Goal: Information Seeking & Learning: Learn about a topic

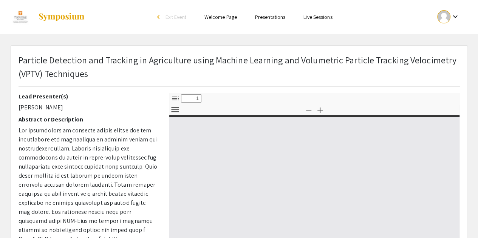
select select "custom"
type input "0"
select select "custom"
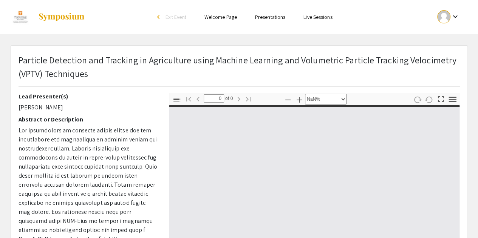
type input "1"
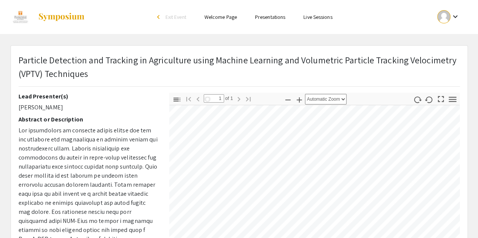
select select "page-fit"
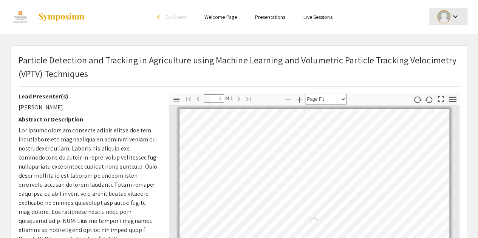
click at [448, 17] on div at bounding box center [443, 16] width 13 height 13
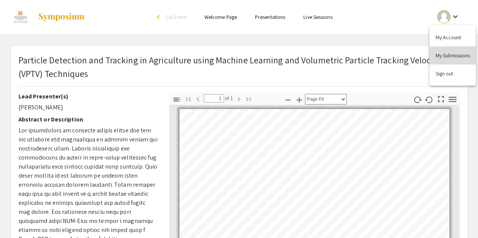
click at [437, 54] on button "My Submissions" at bounding box center [452, 55] width 46 height 18
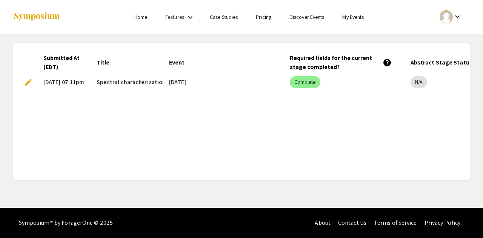
click at [300, 19] on link "Discover Events" at bounding box center [307, 17] width 35 height 7
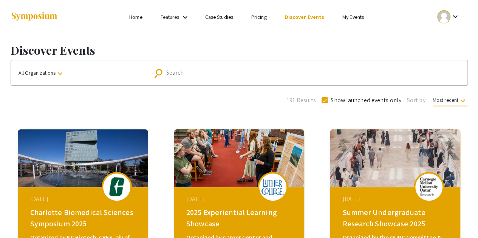
click at [193, 69] on input "Search" at bounding box center [311, 72] width 291 height 7
type input "[DATE]"
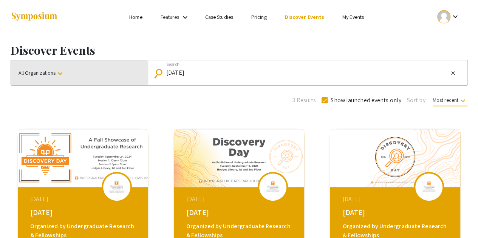
click at [111, 65] on button "All Organizations keyboard_arrow_down" at bounding box center [79, 72] width 137 height 25
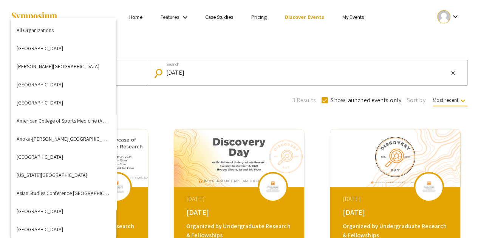
drag, startPoint x: 194, startPoint y: 74, endPoint x: 162, endPoint y: 70, distance: 32.0
click at [162, 70] on div at bounding box center [239, 119] width 478 height 238
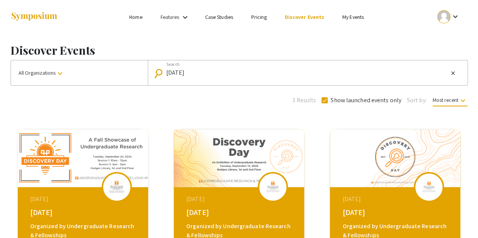
click at [188, 70] on input "[DATE]" at bounding box center [307, 72] width 282 height 7
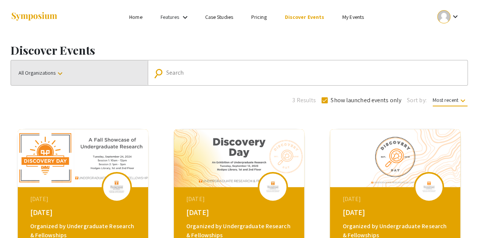
click at [107, 69] on button "All Organizations keyboard_arrow_down" at bounding box center [79, 72] width 137 height 25
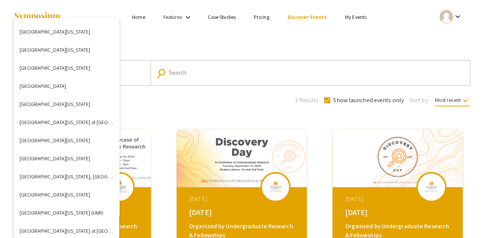
scroll to position [2387, 0]
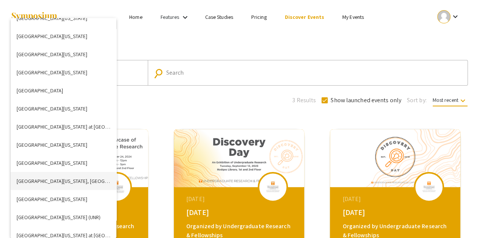
click at [73, 182] on button "[GEOGRAPHIC_DATA][US_STATE], [GEOGRAPHIC_DATA]" at bounding box center [64, 181] width 106 height 18
checkbox input "false"
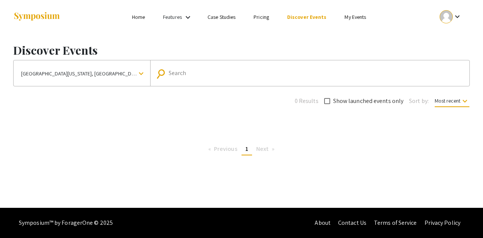
click at [117, 77] on button "[GEOGRAPHIC_DATA][US_STATE], [GEOGRAPHIC_DATA] keyboard_arrow_down" at bounding box center [82, 73] width 137 height 26
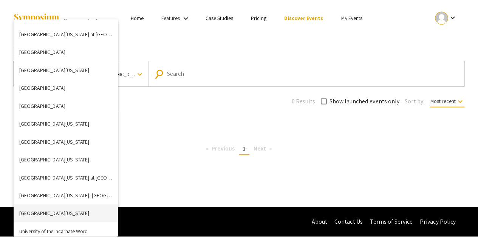
scroll to position [2633, 0]
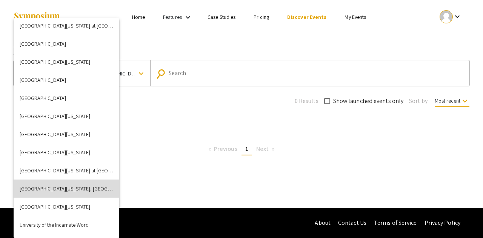
click at [84, 182] on button "[GEOGRAPHIC_DATA][US_STATE], [GEOGRAPHIC_DATA]" at bounding box center [67, 189] width 106 height 18
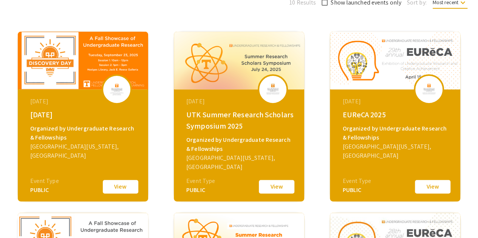
scroll to position [99, 0]
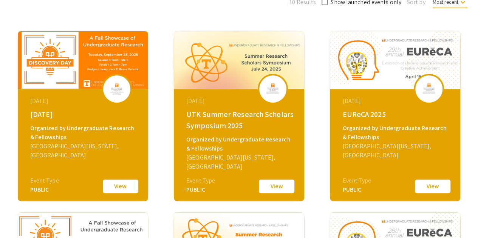
click at [122, 190] on button "View" at bounding box center [121, 187] width 38 height 16
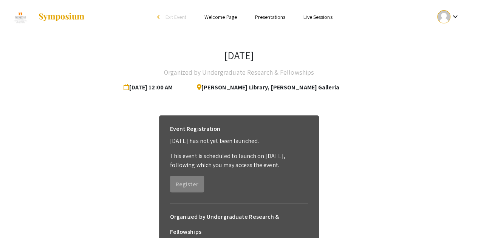
click at [454, 15] on mat-icon "keyboard_arrow_down" at bounding box center [454, 16] width 9 height 9
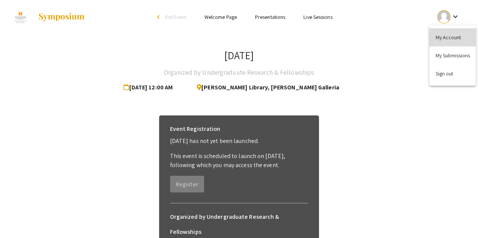
click at [440, 33] on button "My Account" at bounding box center [452, 37] width 46 height 18
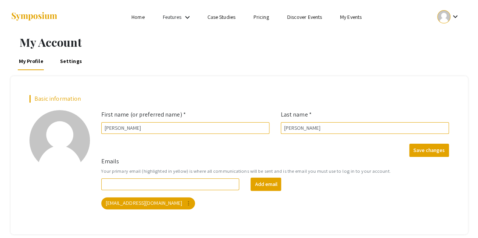
click at [294, 16] on link "Discover Events" at bounding box center [304, 17] width 35 height 7
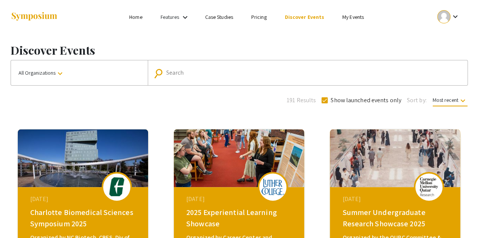
click at [172, 15] on link "Features" at bounding box center [170, 17] width 19 height 7
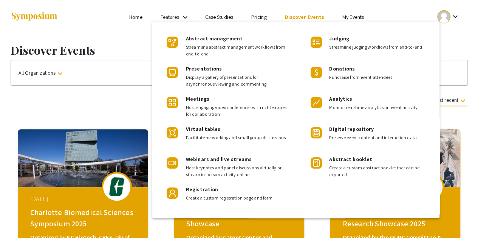
click at [172, 14] on div at bounding box center [239, 119] width 478 height 238
